Goal: Information Seeking & Learning: Learn about a topic

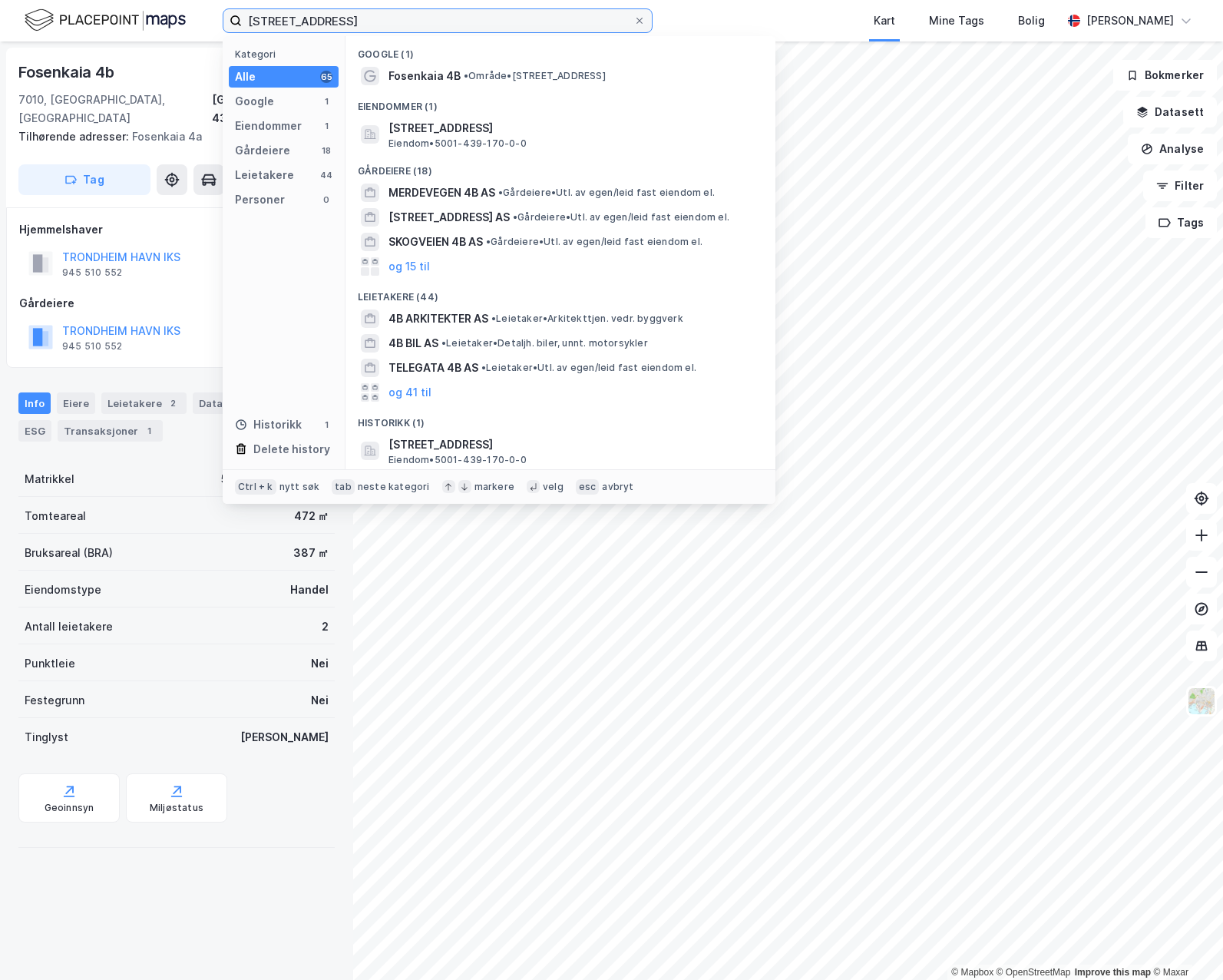
click at [323, 12] on input "[STREET_ADDRESS]" at bounding box center [437, 21] width 392 height 23
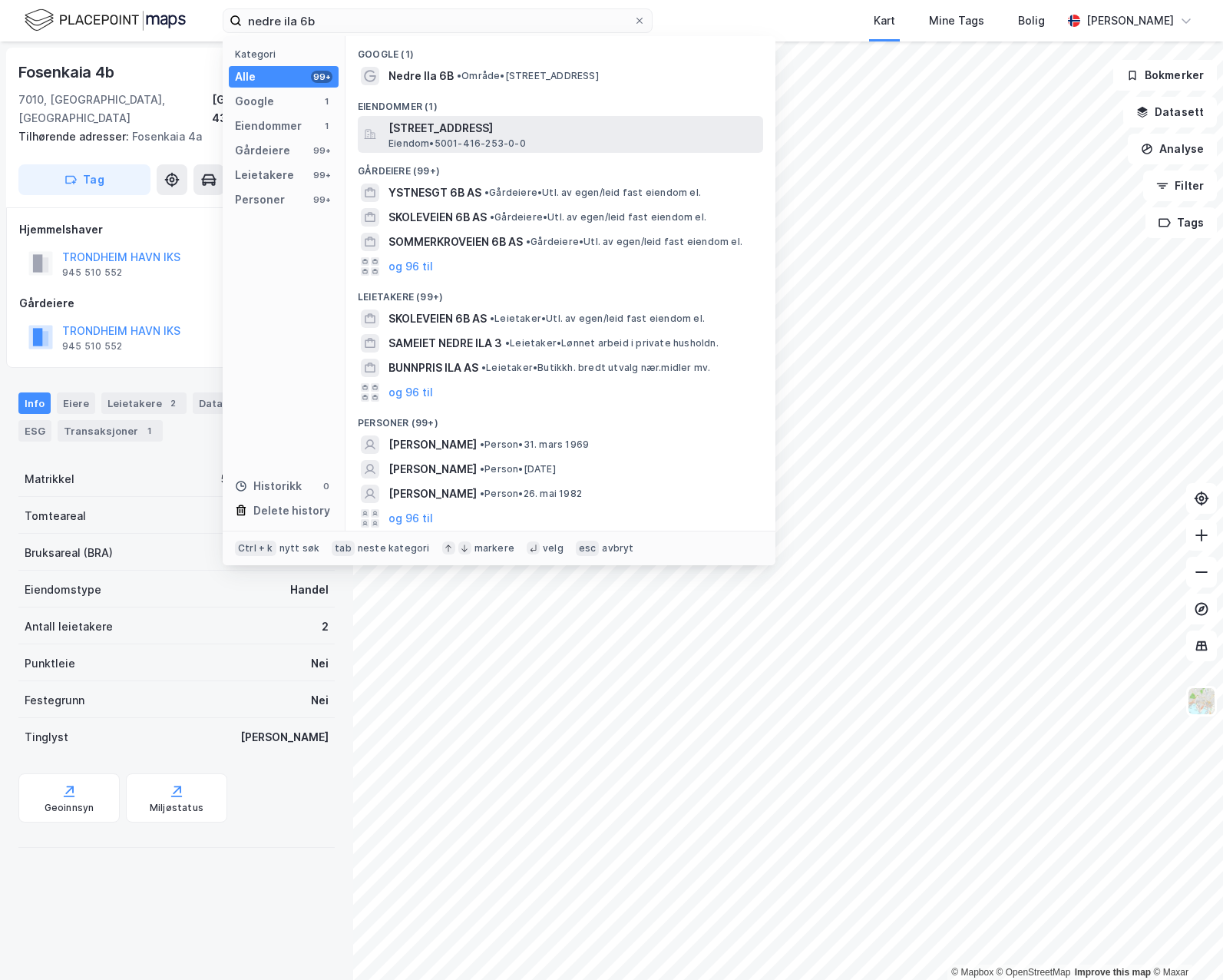
click at [500, 122] on span "[STREET_ADDRESS]" at bounding box center [573, 128] width 368 height 19
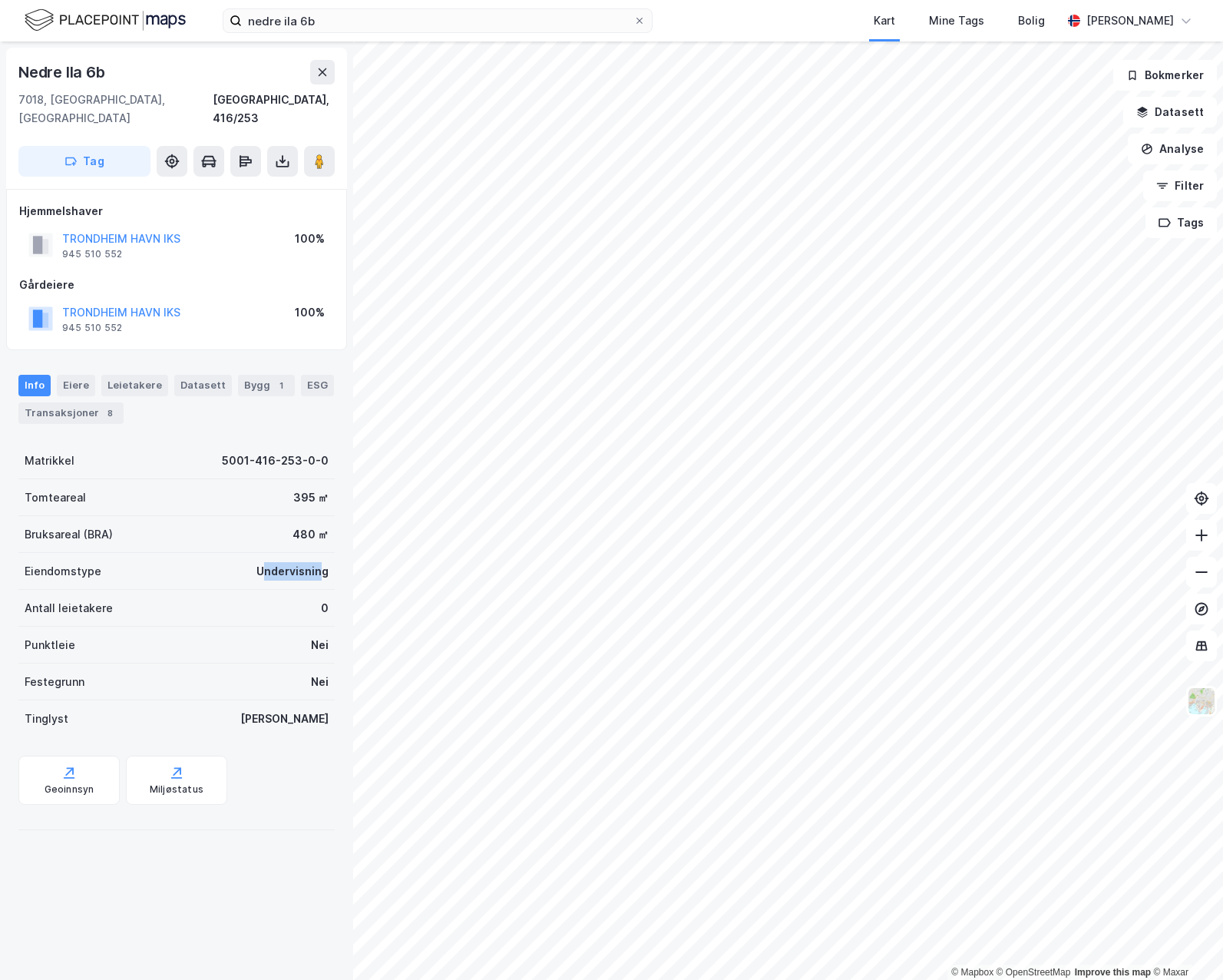
drag, startPoint x: 310, startPoint y: 553, endPoint x: 254, endPoint y: 547, distance: 56.3
click at [256, 562] on div "Undervisning" at bounding box center [292, 571] width 72 height 19
drag, startPoint x: 254, startPoint y: 547, endPoint x: 172, endPoint y: 534, distance: 83.0
click at [172, 553] on div "Eiendomstype Undervisning" at bounding box center [176, 571] width 317 height 37
click at [214, 375] on div "Datasett" at bounding box center [203, 385] width 57 height 22
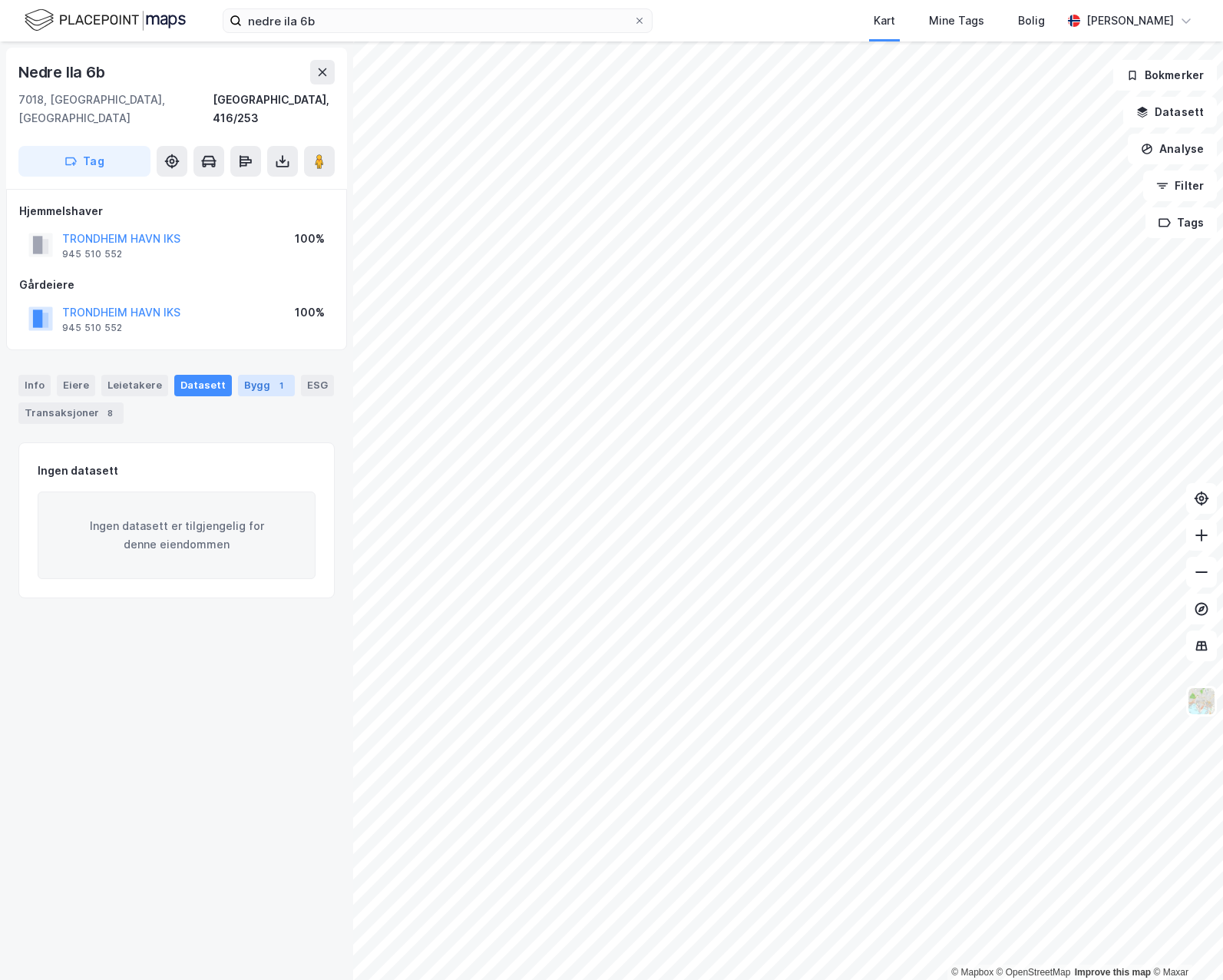
click at [243, 375] on div "Bygg 1" at bounding box center [265, 385] width 57 height 22
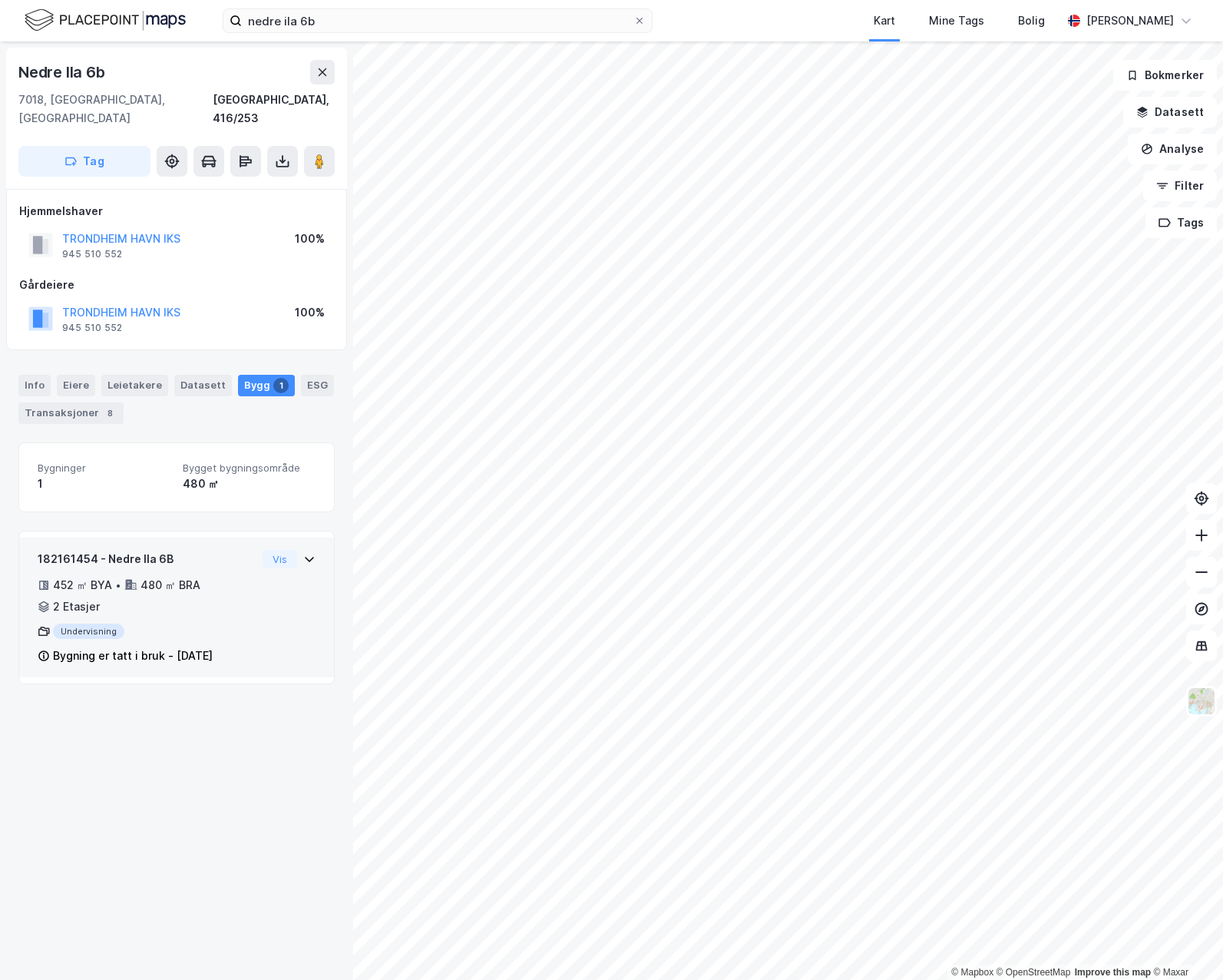
click at [302, 550] on div "Vis" at bounding box center [289, 559] width 53 height 19
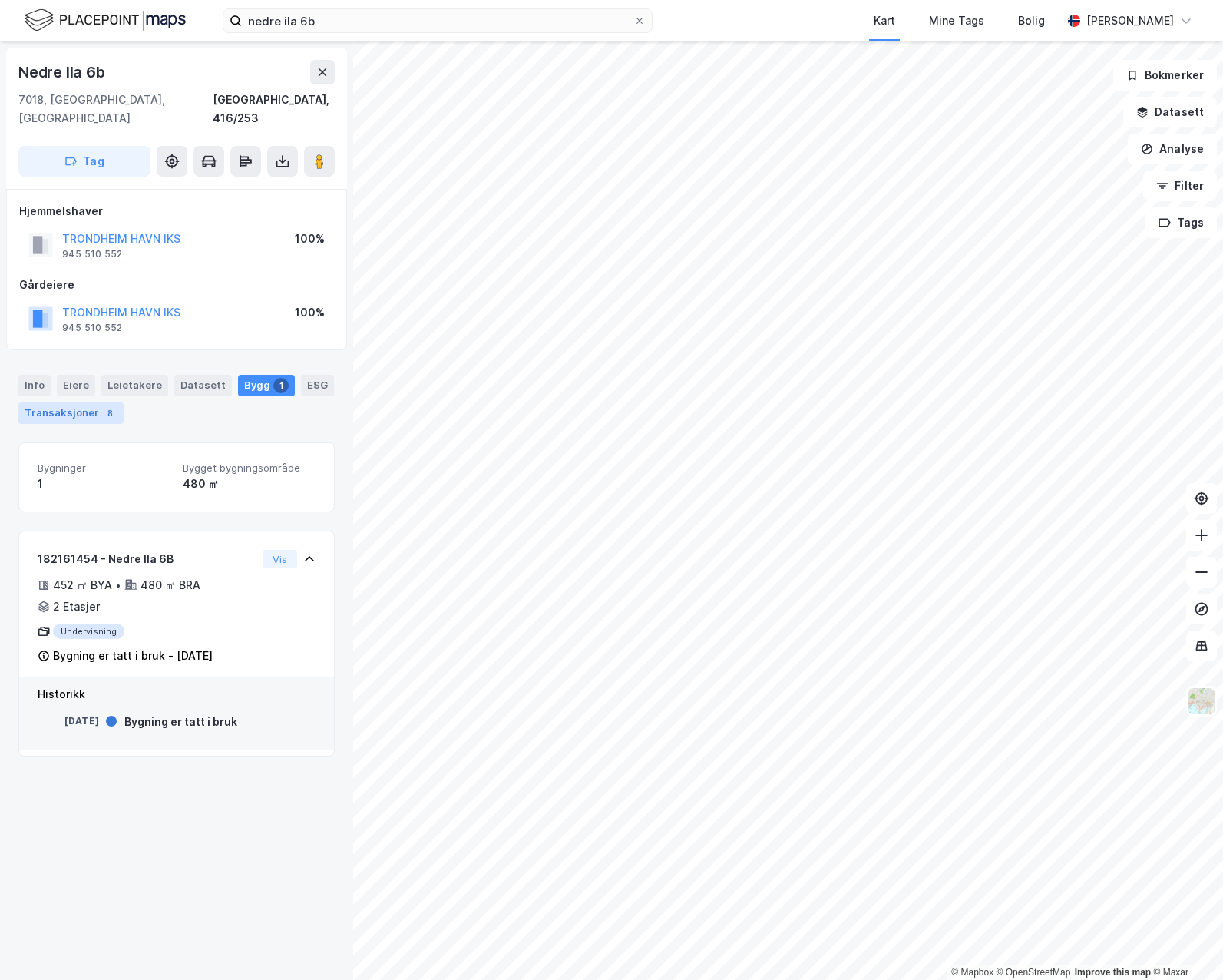
click at [90, 403] on div "Transaksjoner 8" at bounding box center [71, 413] width 105 height 22
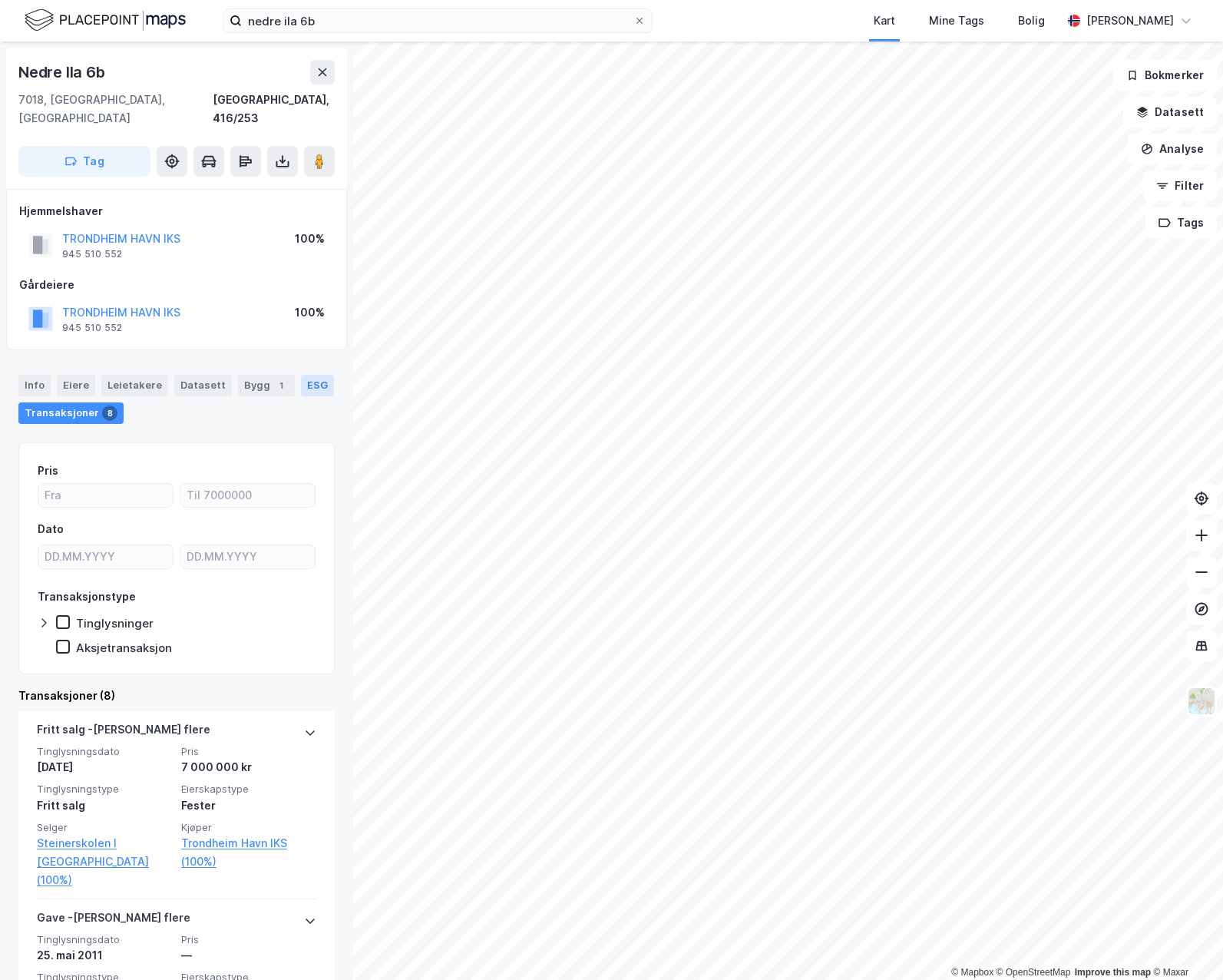
click at [302, 375] on div "ESG" at bounding box center [317, 385] width 33 height 22
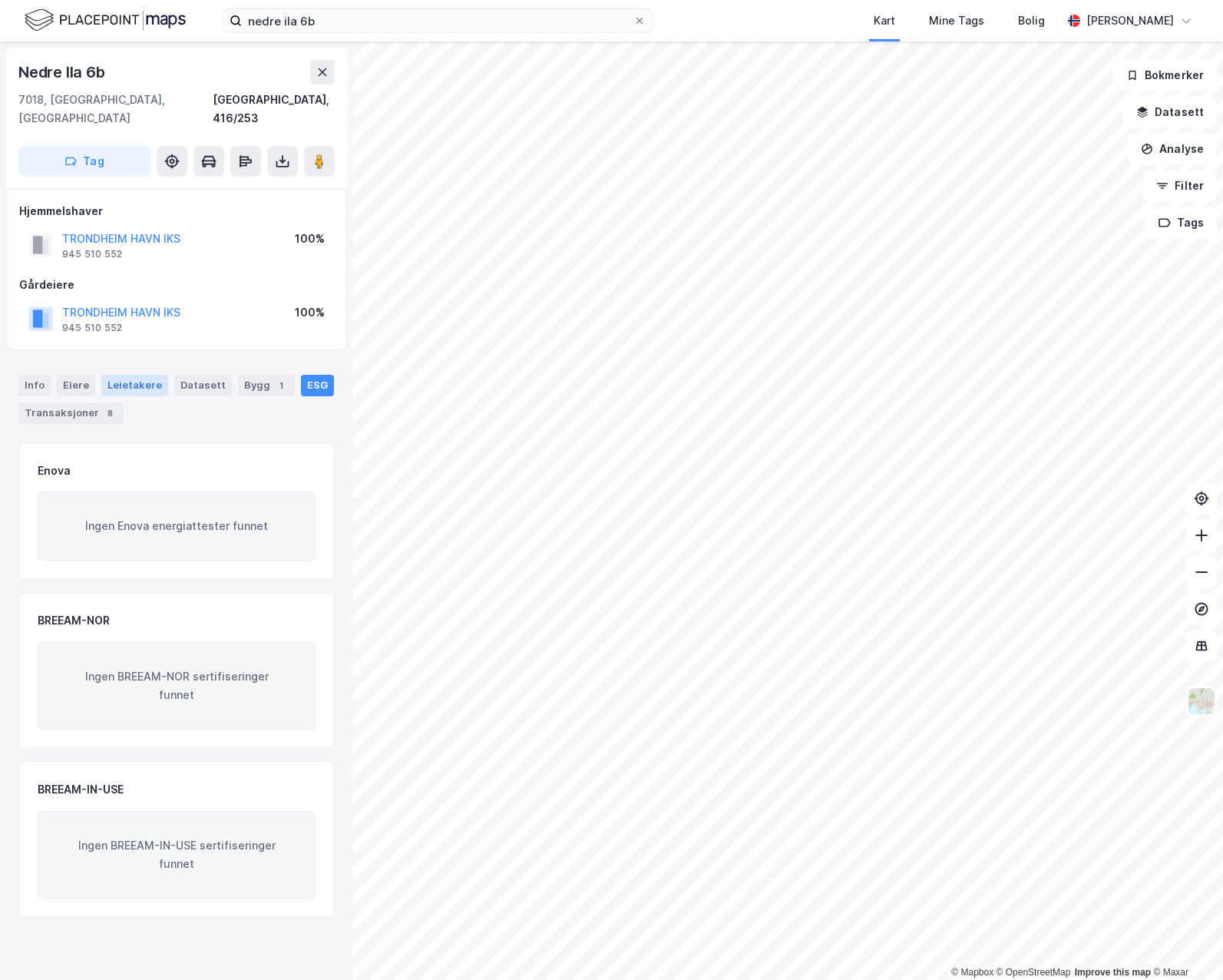
click at [156, 375] on div "Leietakere" at bounding box center [135, 385] width 67 height 22
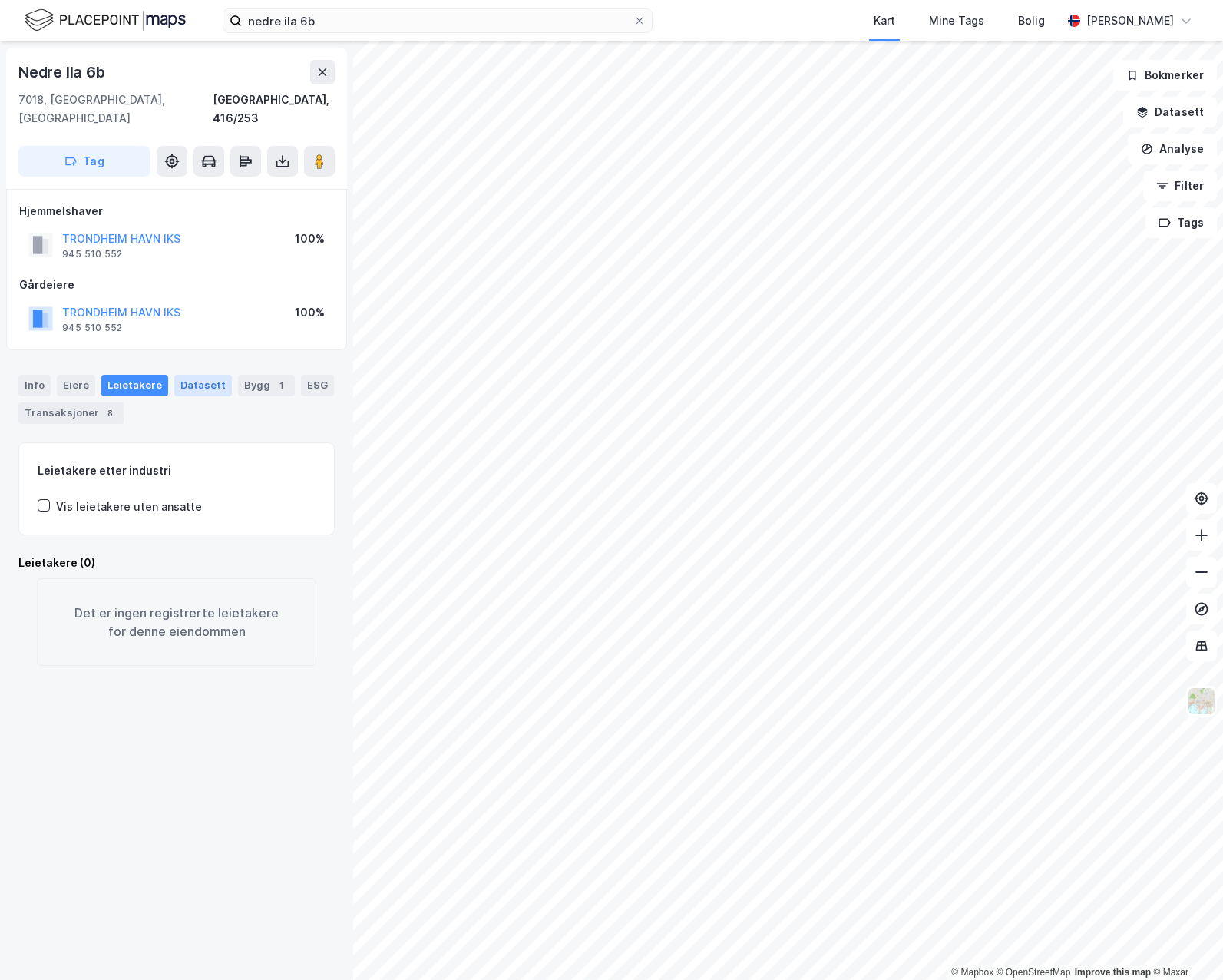
click at [191, 375] on div "Datasett" at bounding box center [203, 385] width 57 height 22
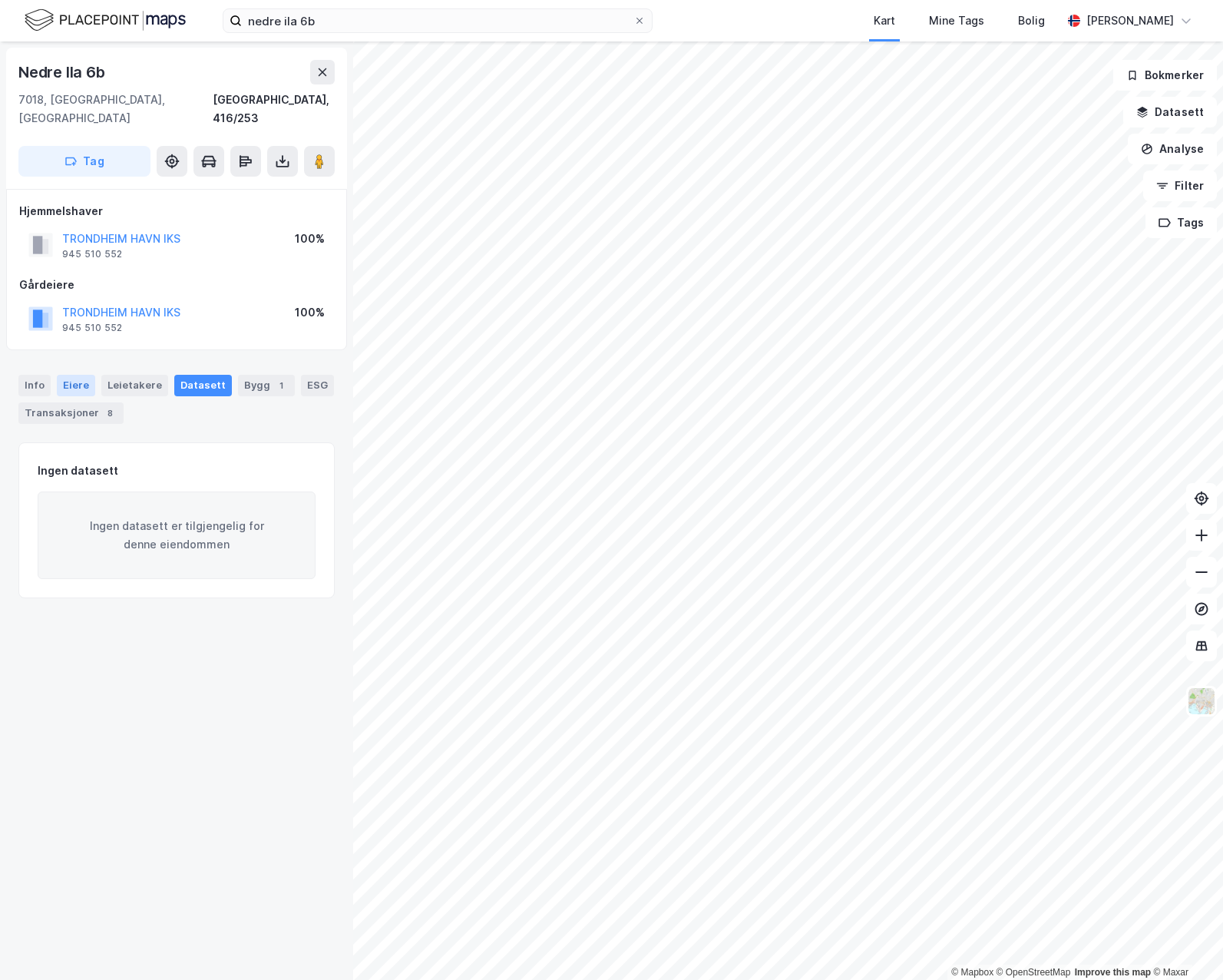
click at [87, 375] on div "Eiere" at bounding box center [76, 385] width 39 height 22
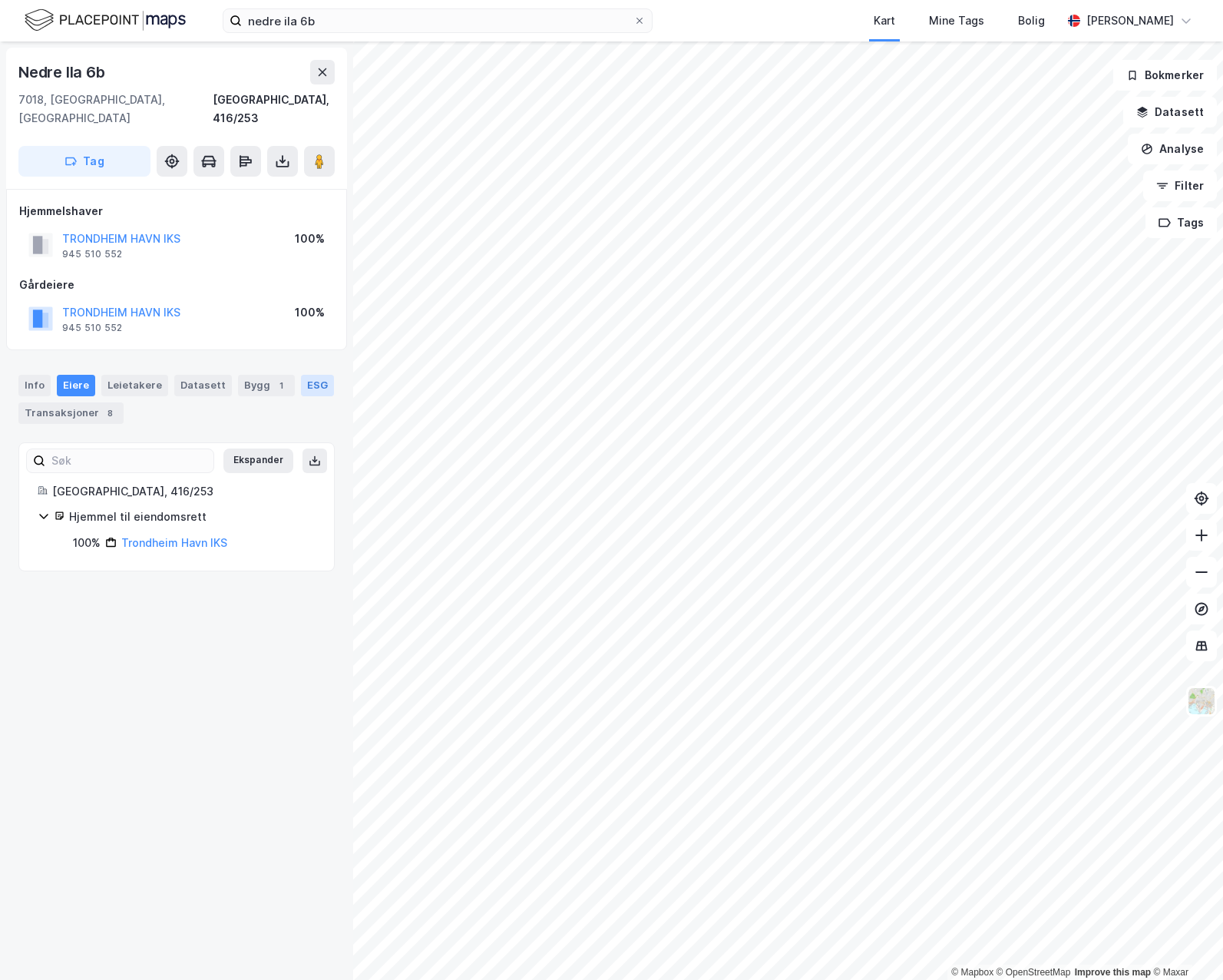
click at [301, 375] on div "ESG" at bounding box center [317, 385] width 33 height 22
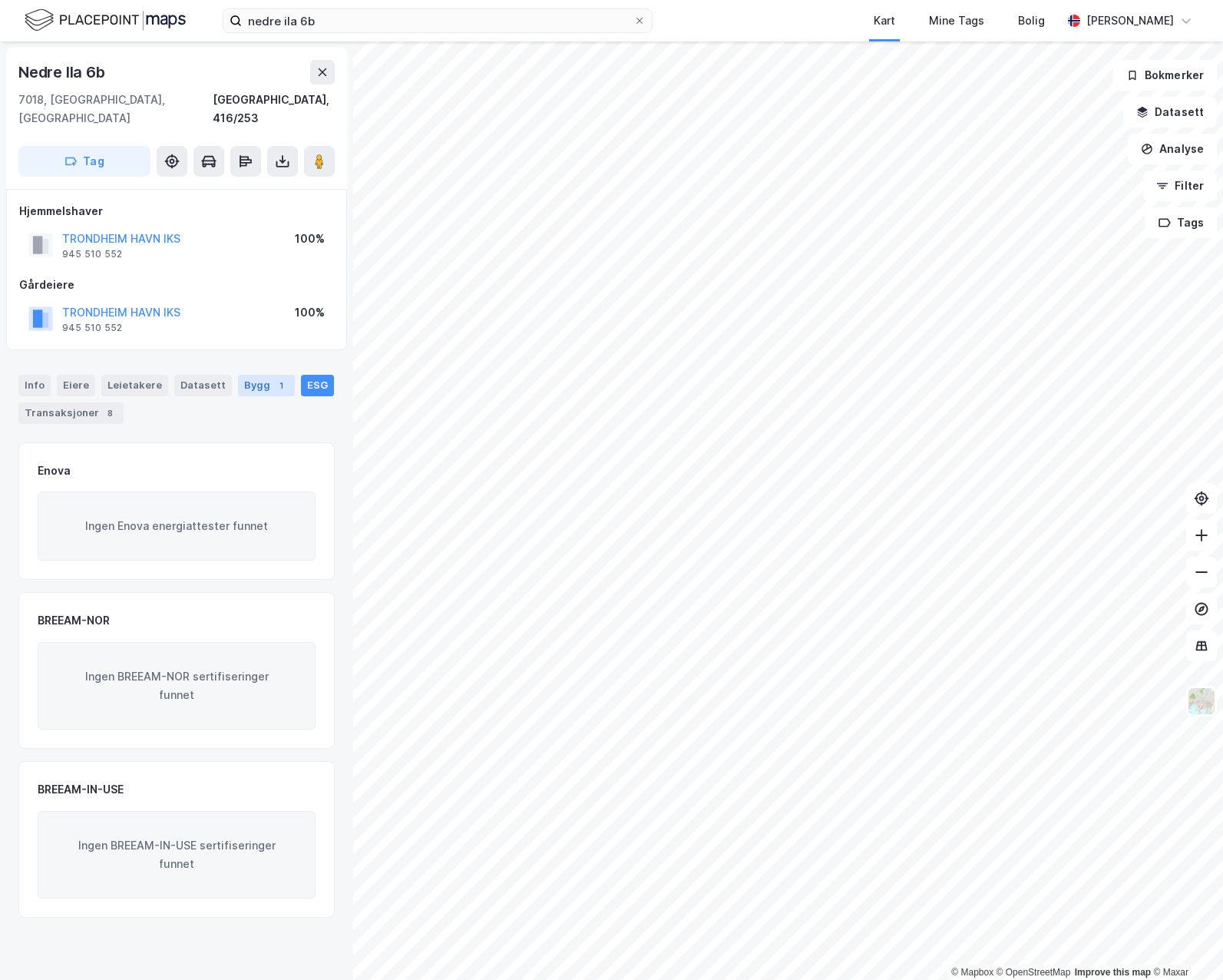
click at [238, 375] on div "Bygg 1" at bounding box center [265, 385] width 57 height 22
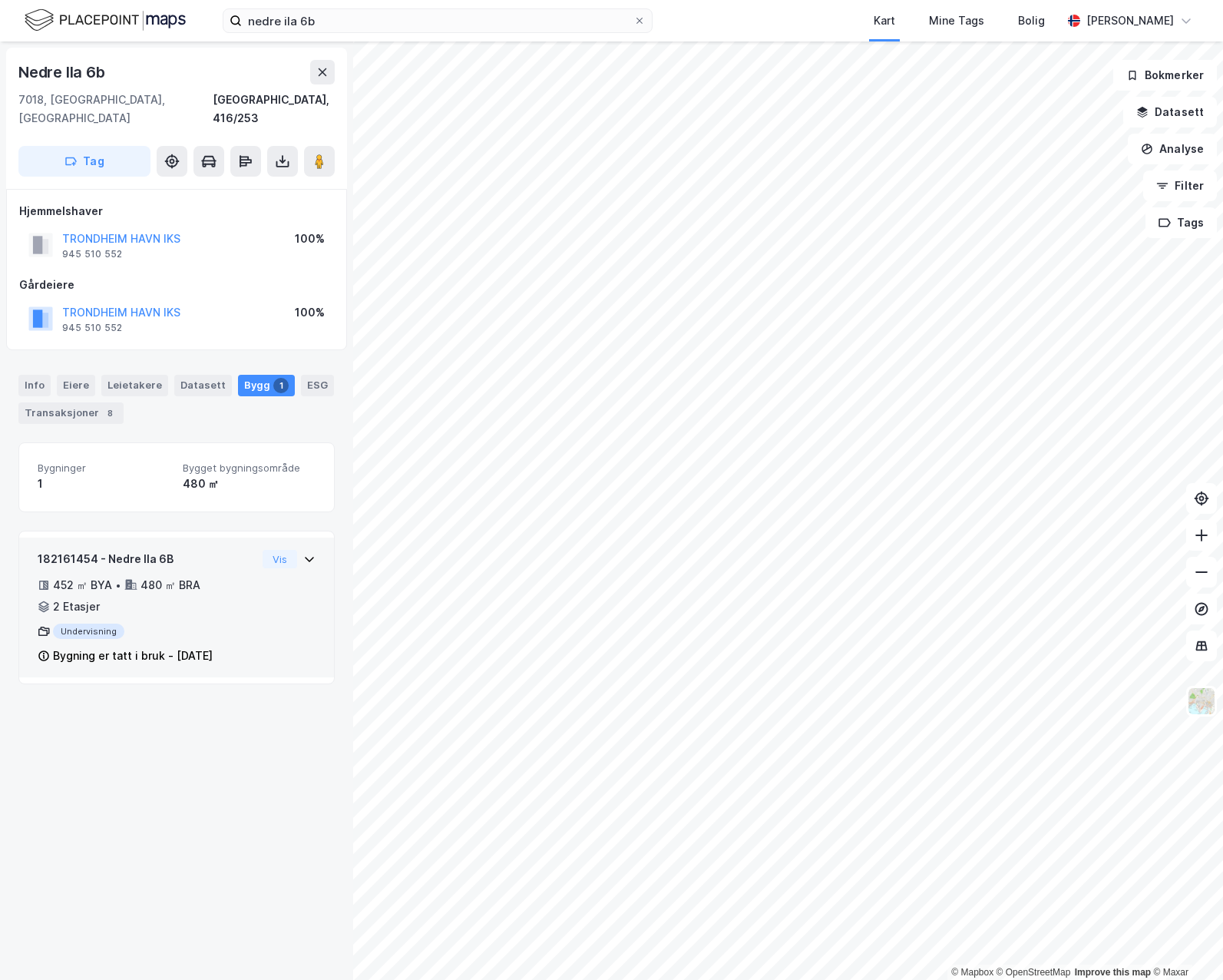
click at [63, 623] on div "Undervisning" at bounding box center [147, 631] width 219 height 15
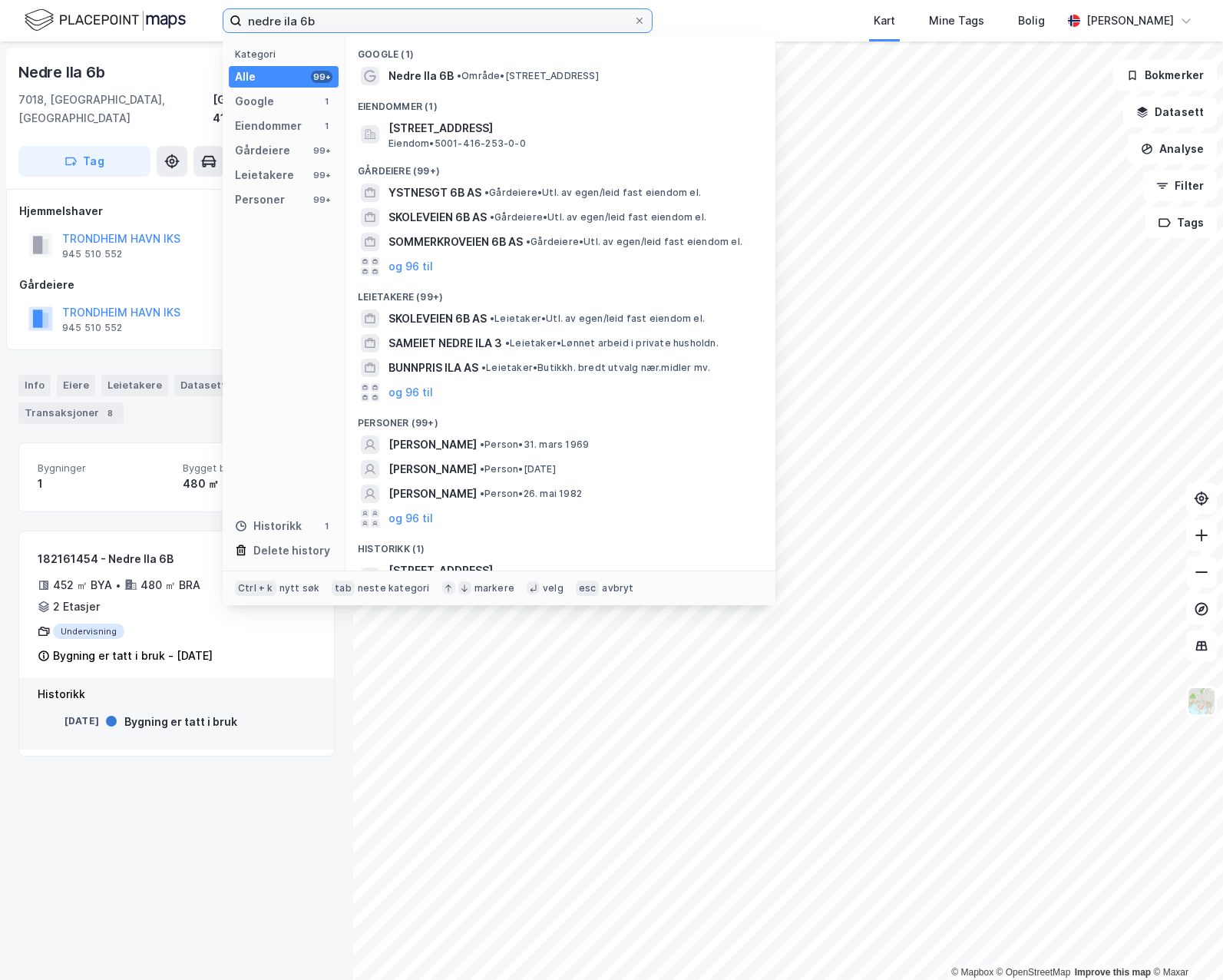
click at [324, 19] on input "nedre ila 6b" at bounding box center [437, 21] width 392 height 23
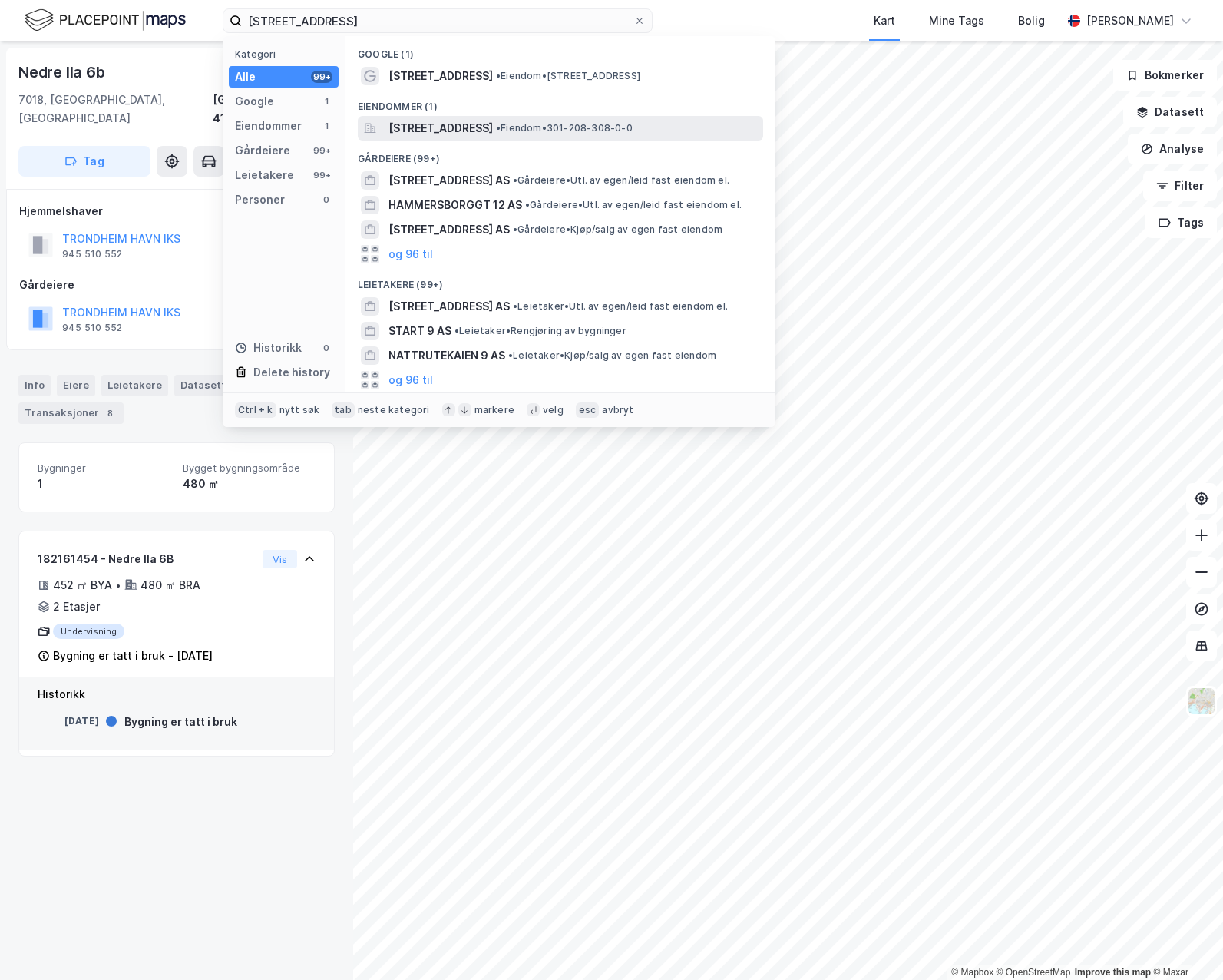
click at [493, 120] on span "[STREET_ADDRESS]" at bounding box center [440, 128] width 104 height 19
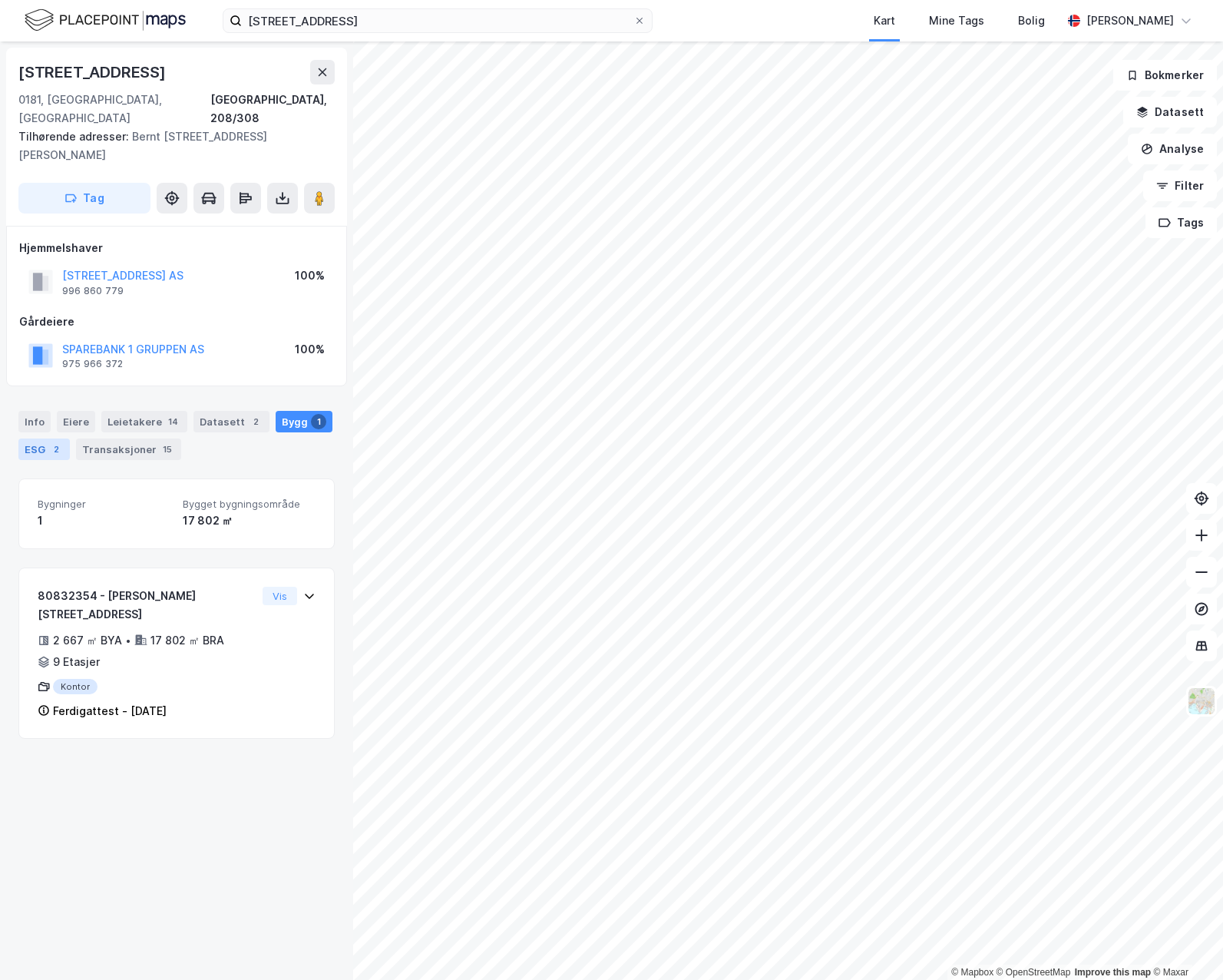
click at [35, 438] on div "ESG 2" at bounding box center [44, 449] width 51 height 22
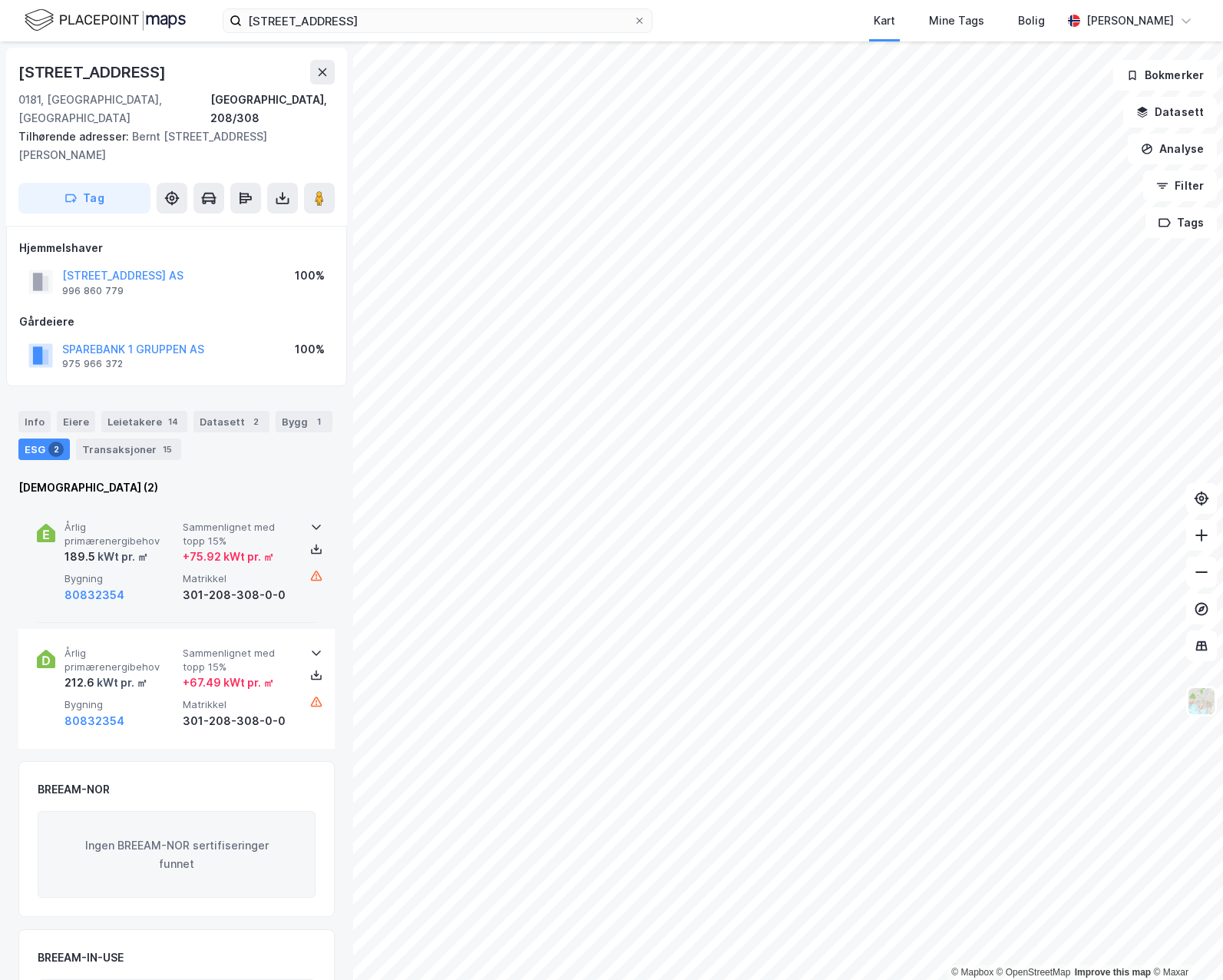
click at [310, 521] on icon at bounding box center [317, 527] width 12 height 12
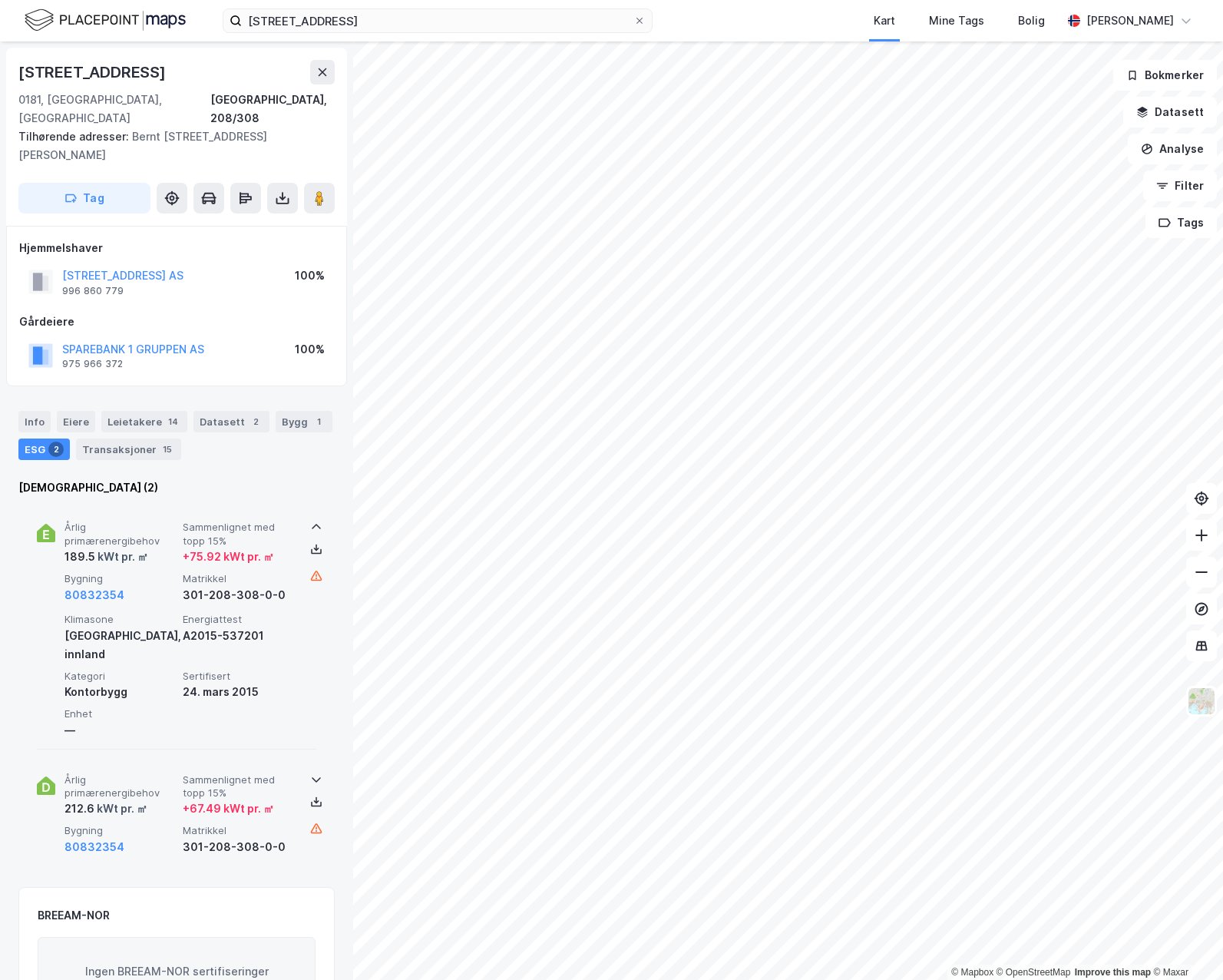
click at [307, 771] on div at bounding box center [310, 801] width 12 height 61
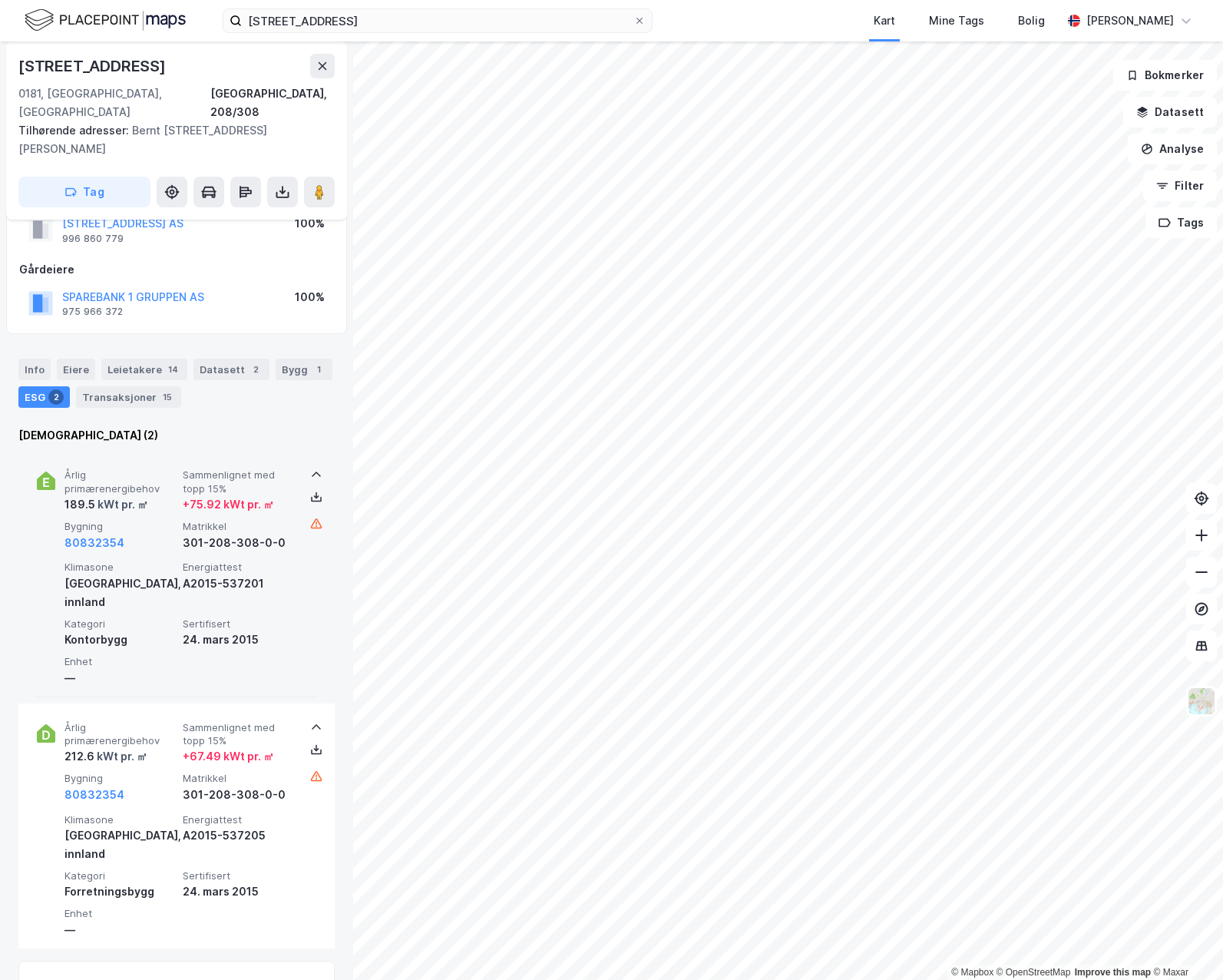
scroll to position [77, 0]
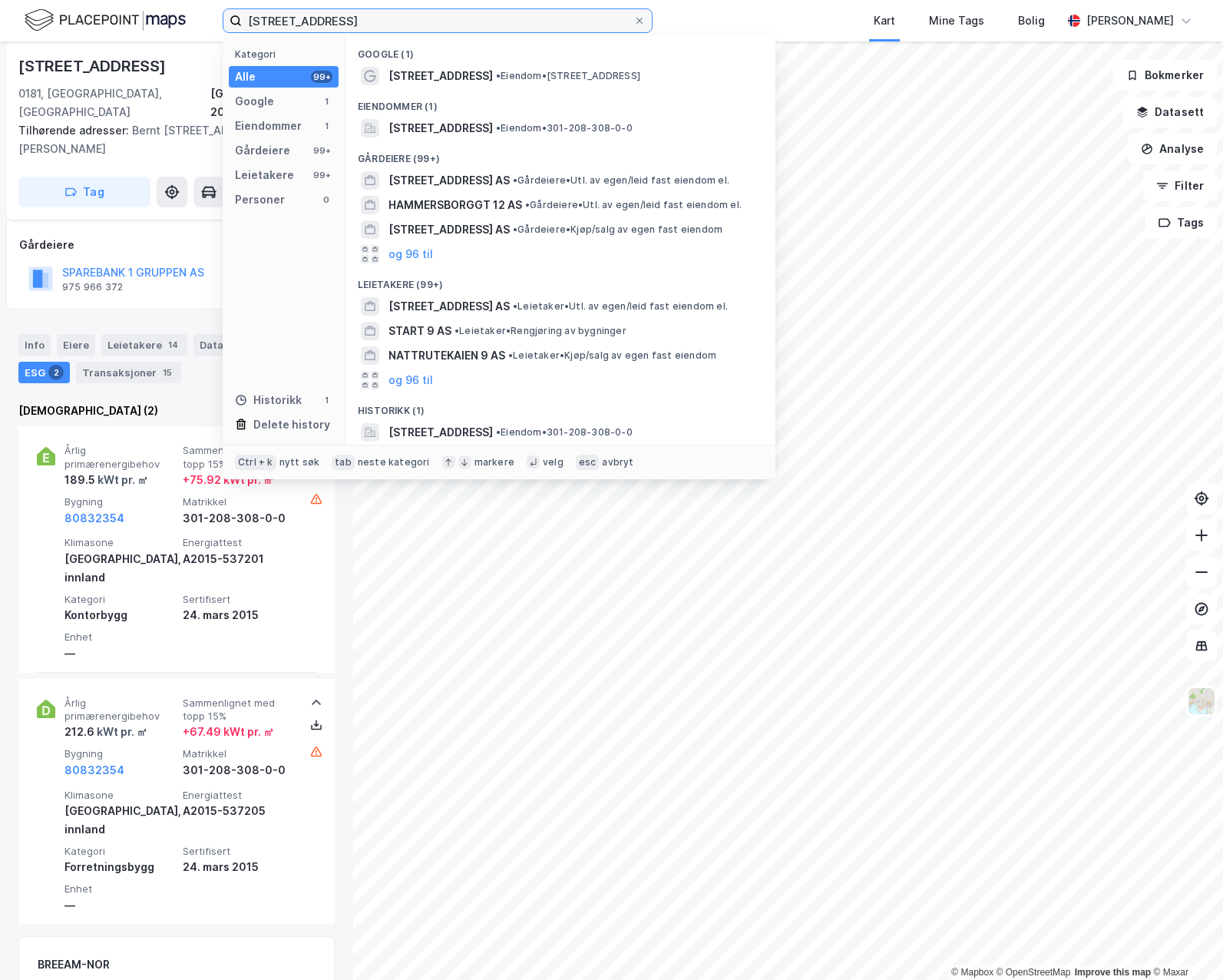
click at [413, 23] on input "[STREET_ADDRESS]" at bounding box center [437, 21] width 392 height 23
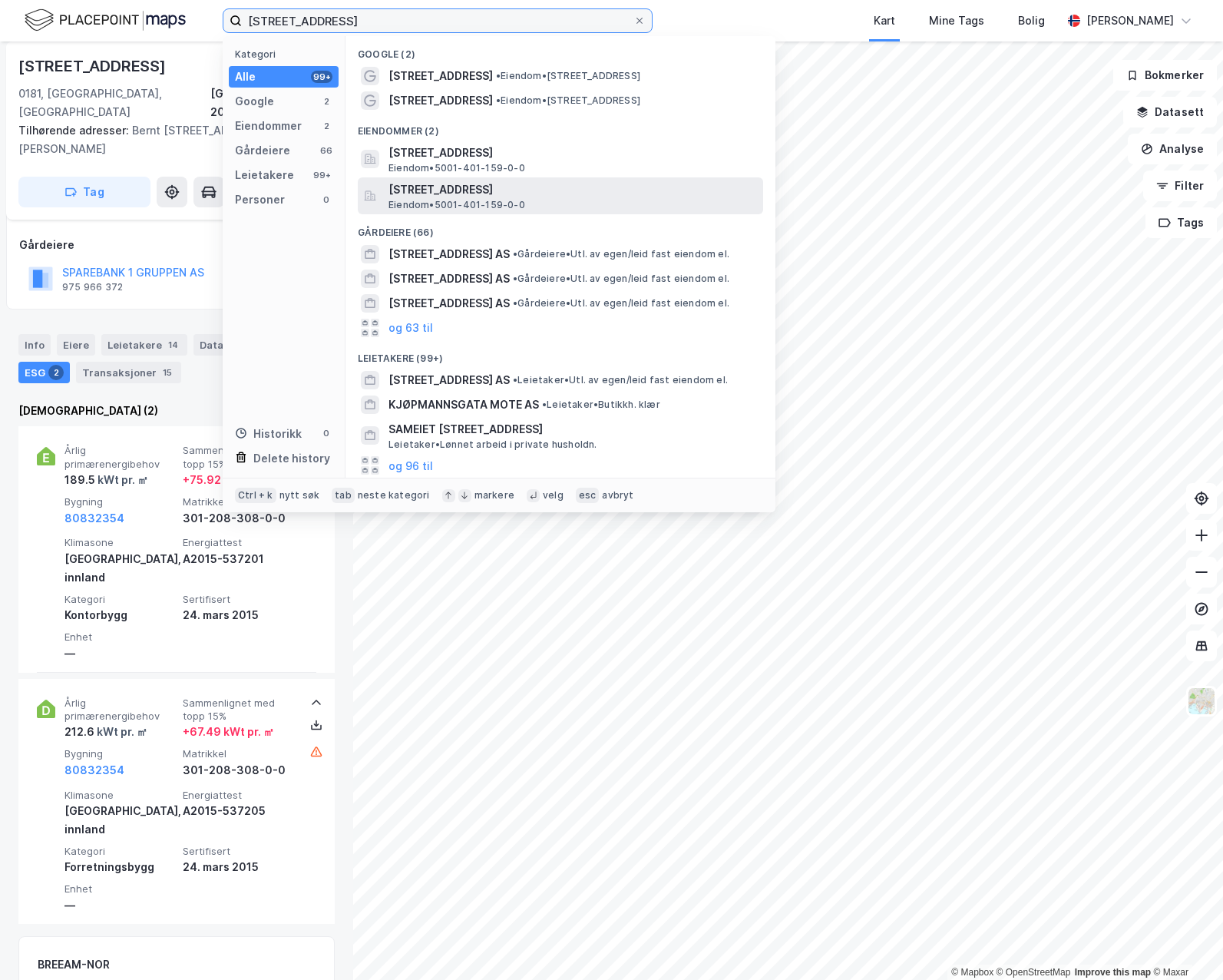
type input "[STREET_ADDRESS]"
click at [516, 203] on span "Eiendom • 5001-401-159-0-0" at bounding box center [457, 205] width 137 height 12
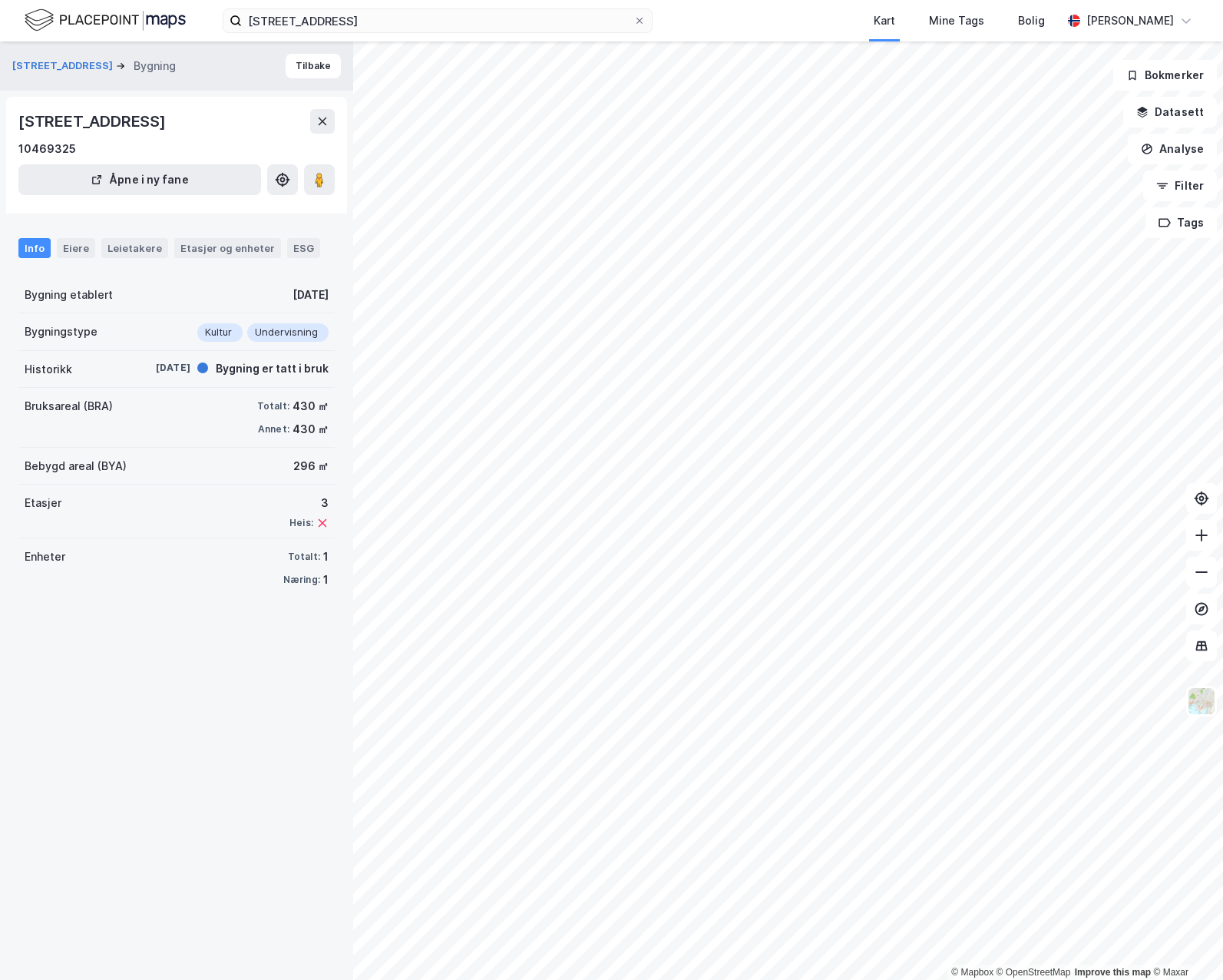
drag, startPoint x: 320, startPoint y: 317, endPoint x: 300, endPoint y: 317, distance: 20.0
click at [300, 314] on div "Bygning etablert [DATE]" at bounding box center [176, 295] width 317 height 37
drag, startPoint x: 300, startPoint y: 317, endPoint x: 287, endPoint y: 323, distance: 14.3
click at [293, 304] on div "[DATE]" at bounding box center [310, 295] width 36 height 19
